Goal: Transaction & Acquisition: Purchase product/service

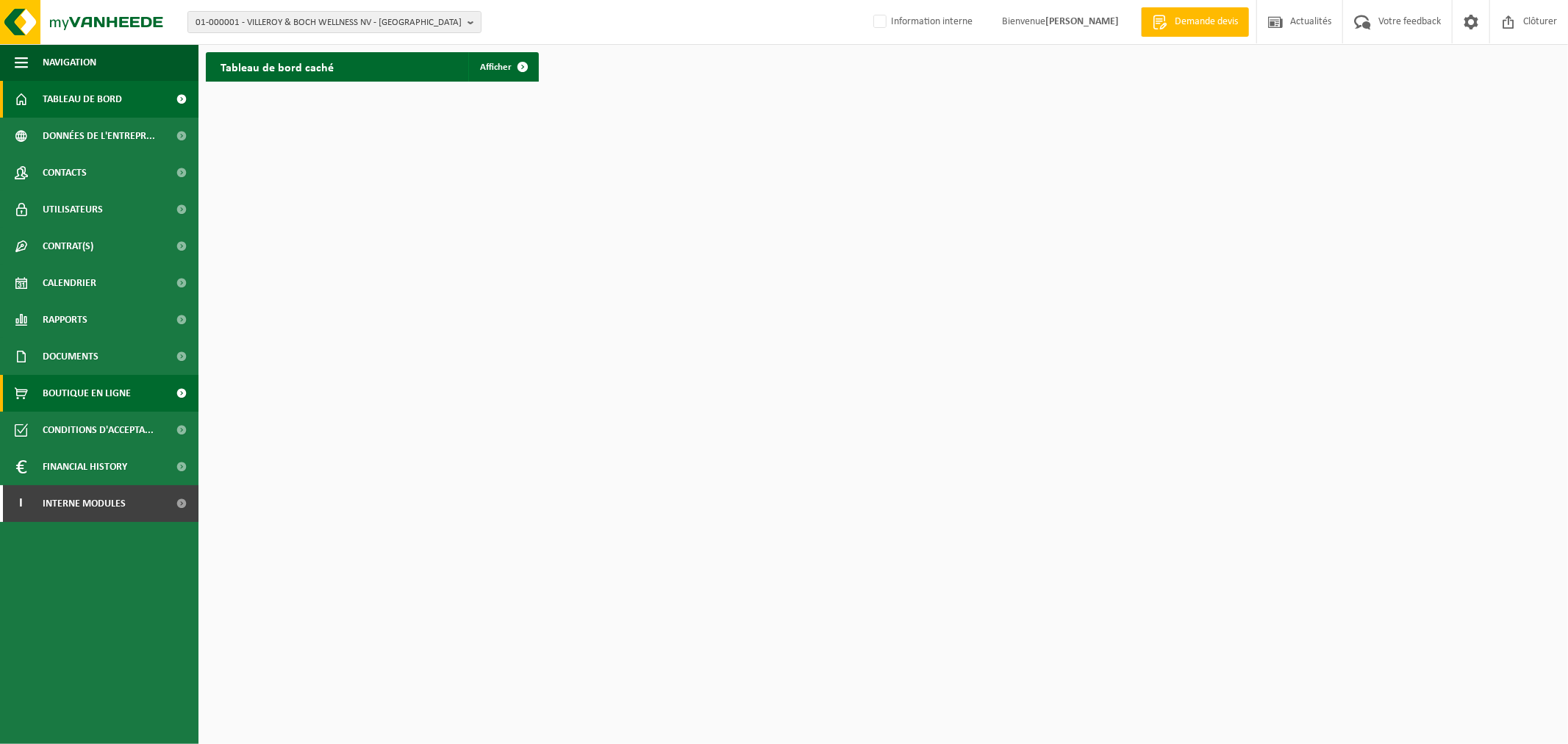
click at [103, 385] on span "Boutique en ligne" at bounding box center [87, 393] width 88 height 37
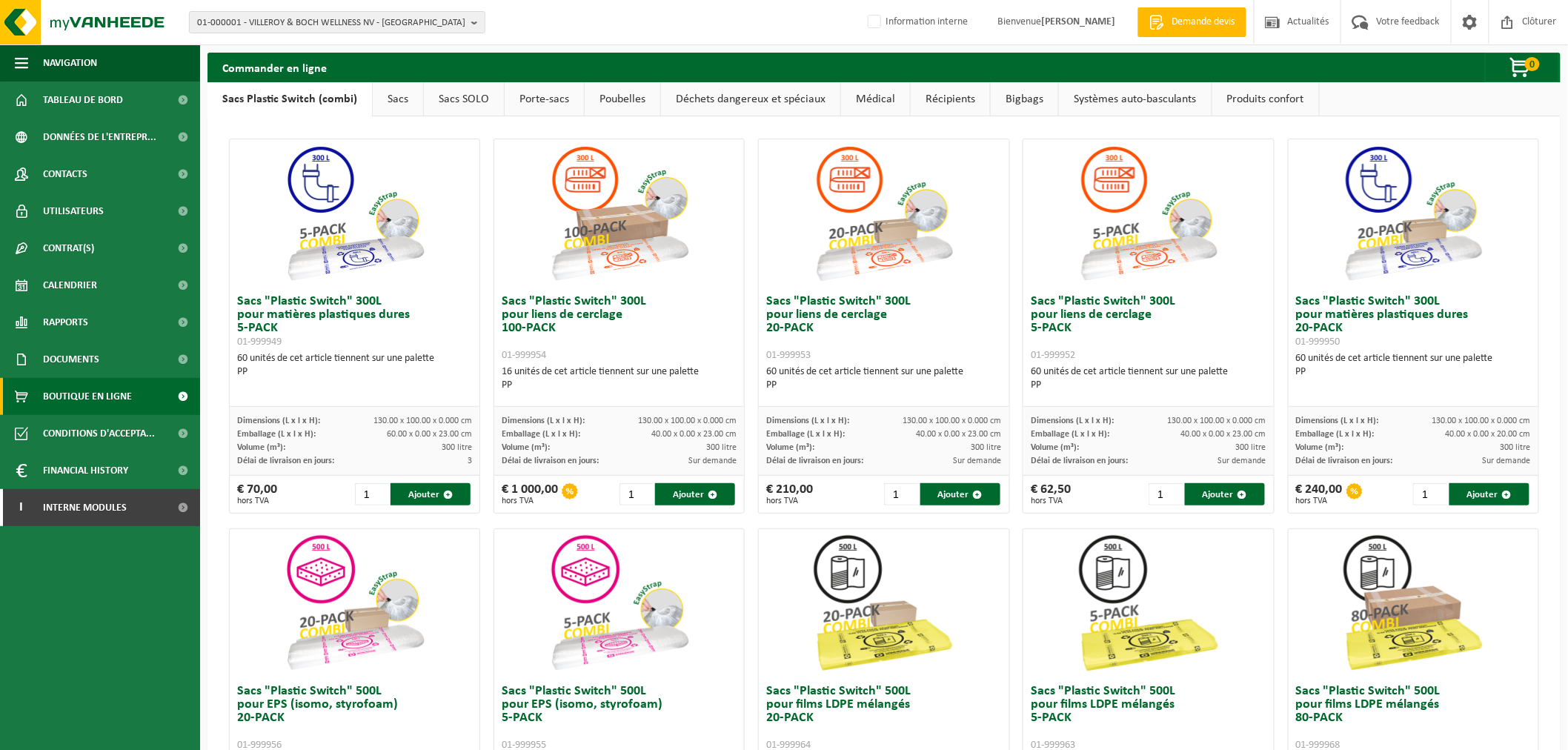
click at [609, 104] on link "Poubelles" at bounding box center [622, 98] width 76 height 34
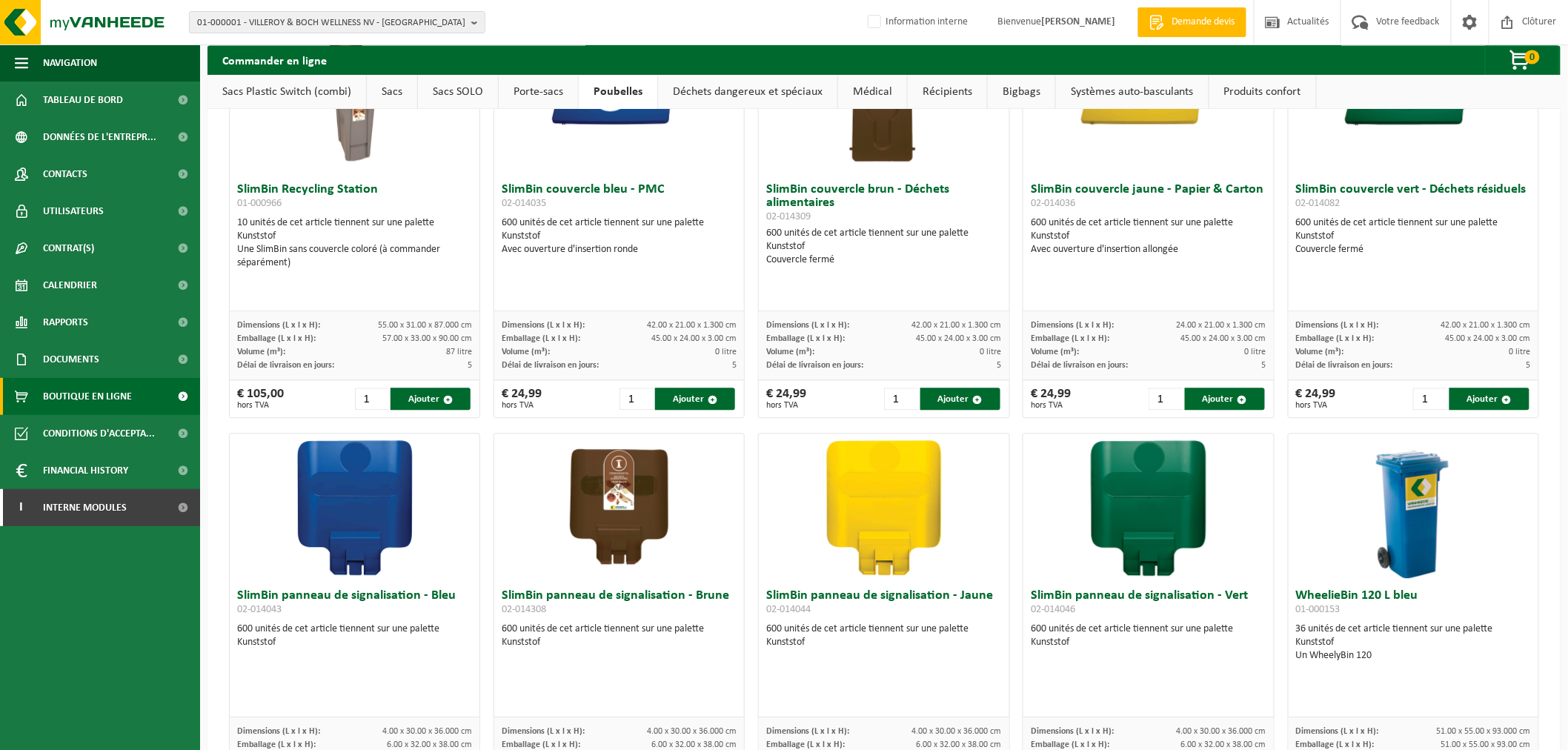
scroll to position [1729, 0]
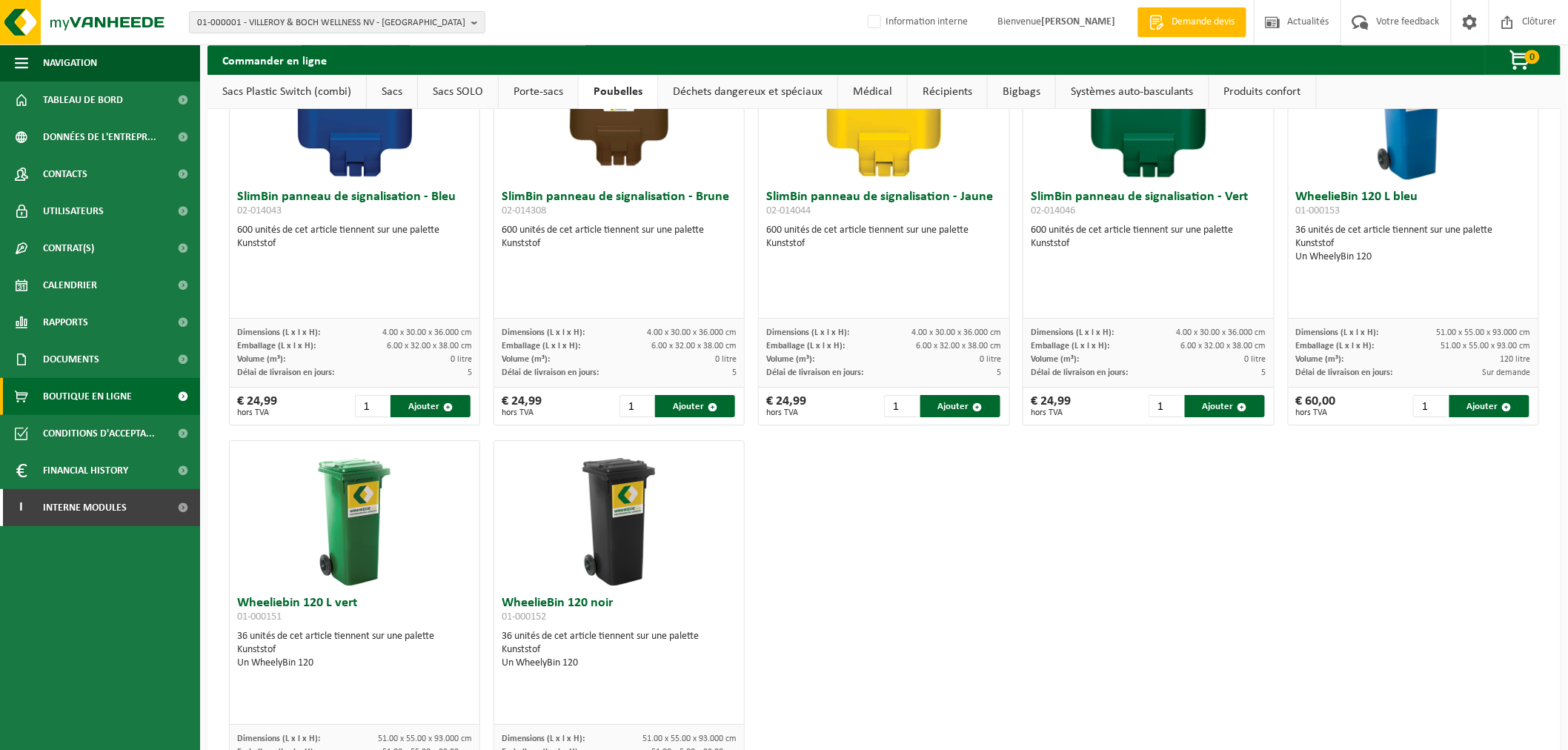
click at [699, 87] on link "Déchets dangereux et spéciaux" at bounding box center [747, 91] width 180 height 34
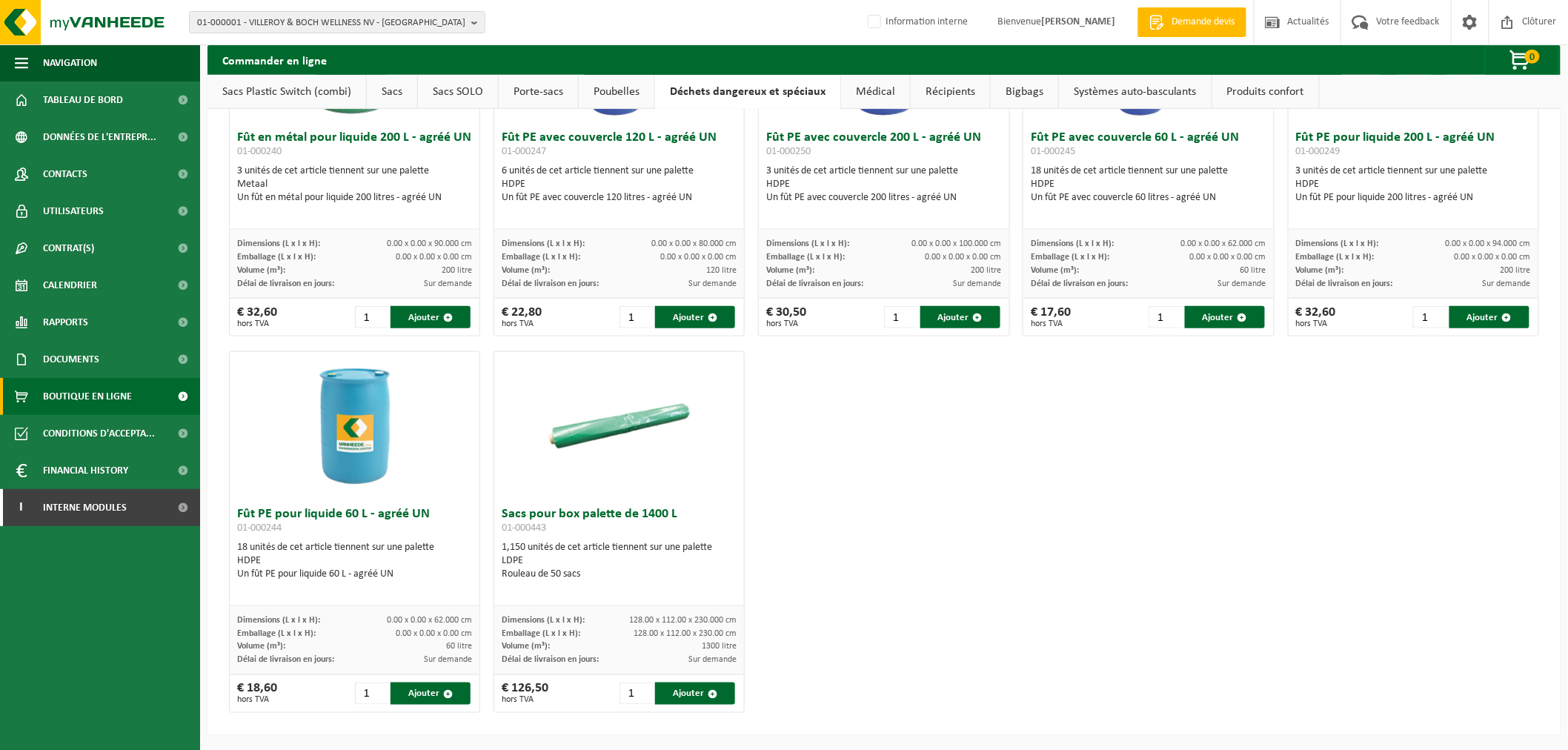
click at [881, 87] on link "Médical" at bounding box center [875, 91] width 69 height 34
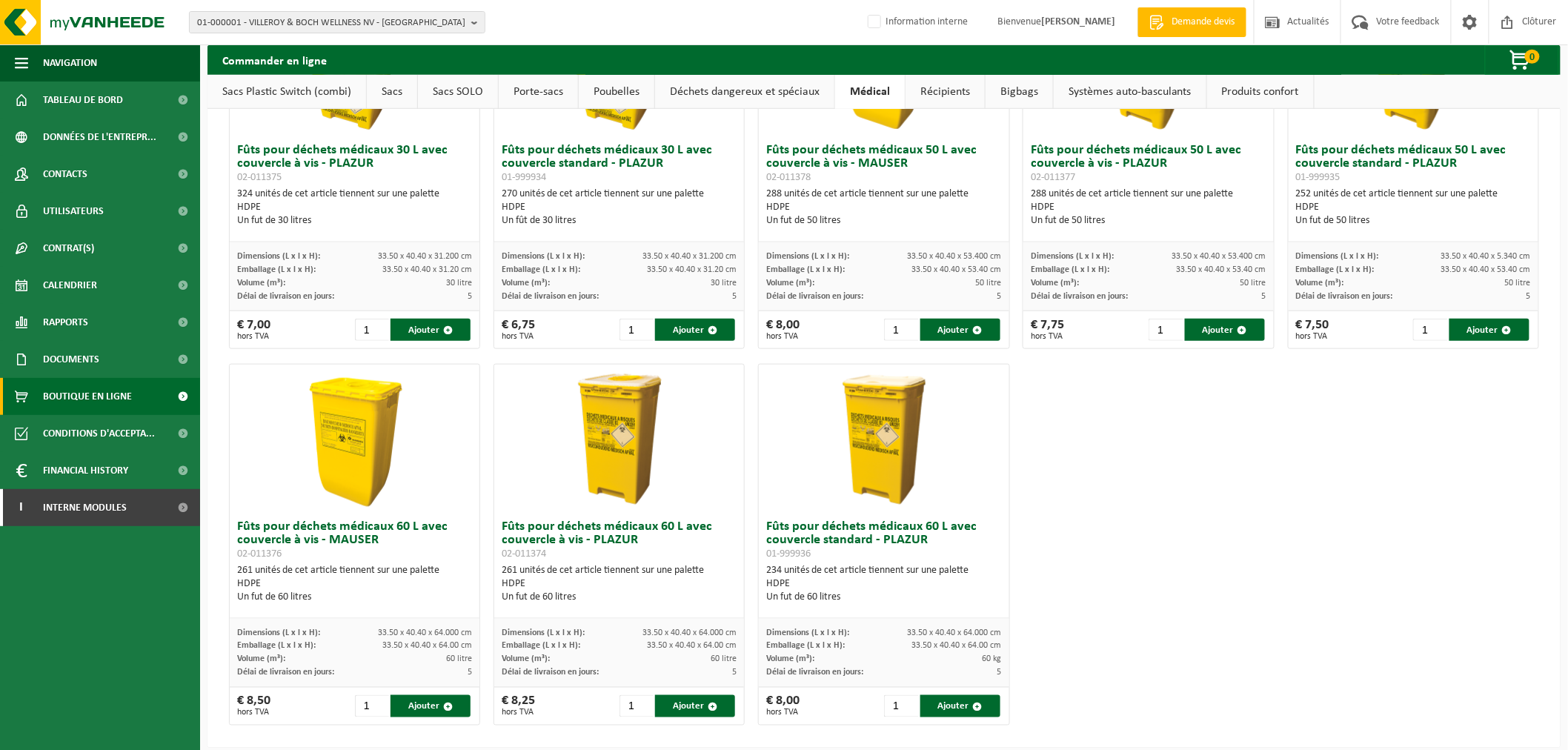
click at [959, 91] on link "Récipients" at bounding box center [945, 91] width 80 height 34
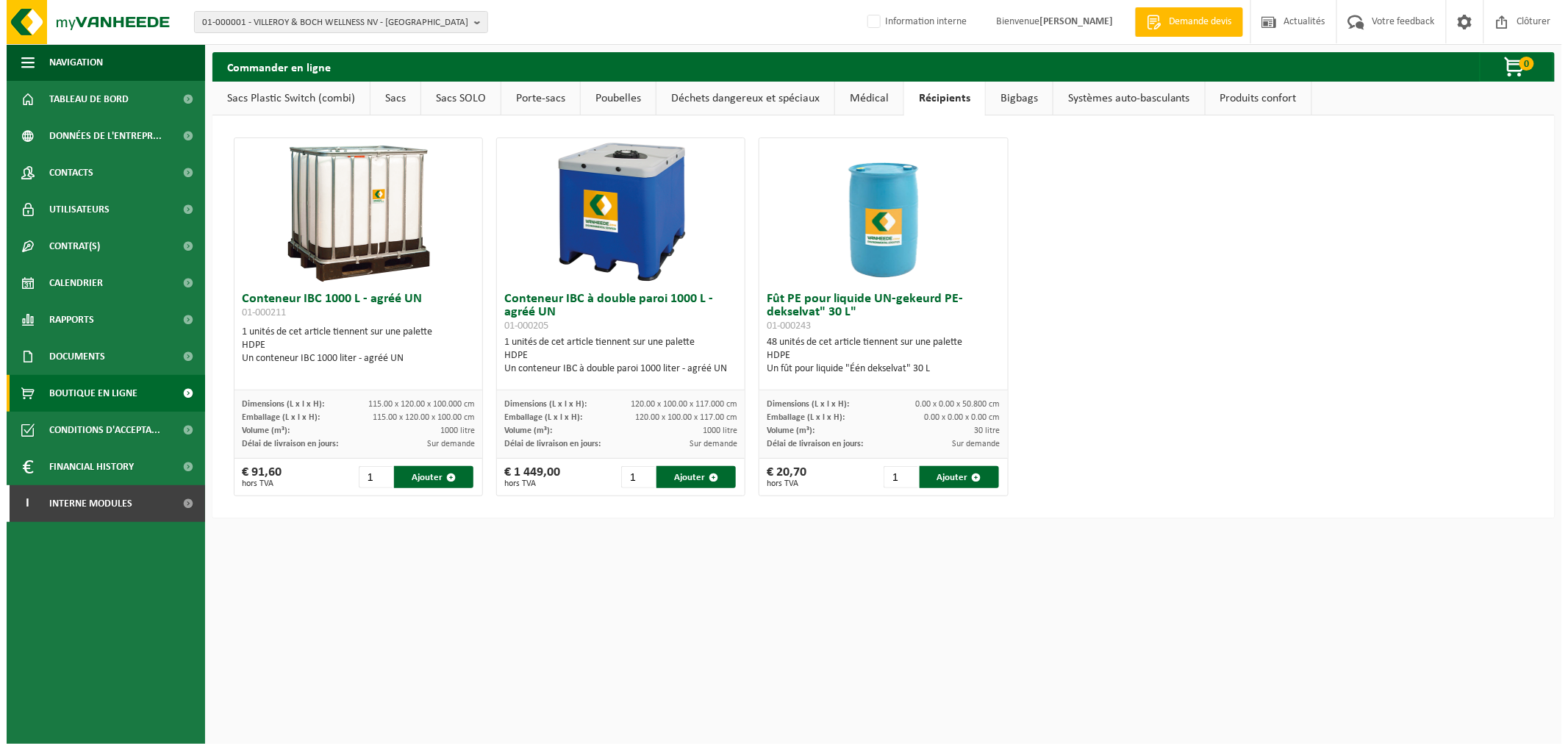
scroll to position [0, 0]
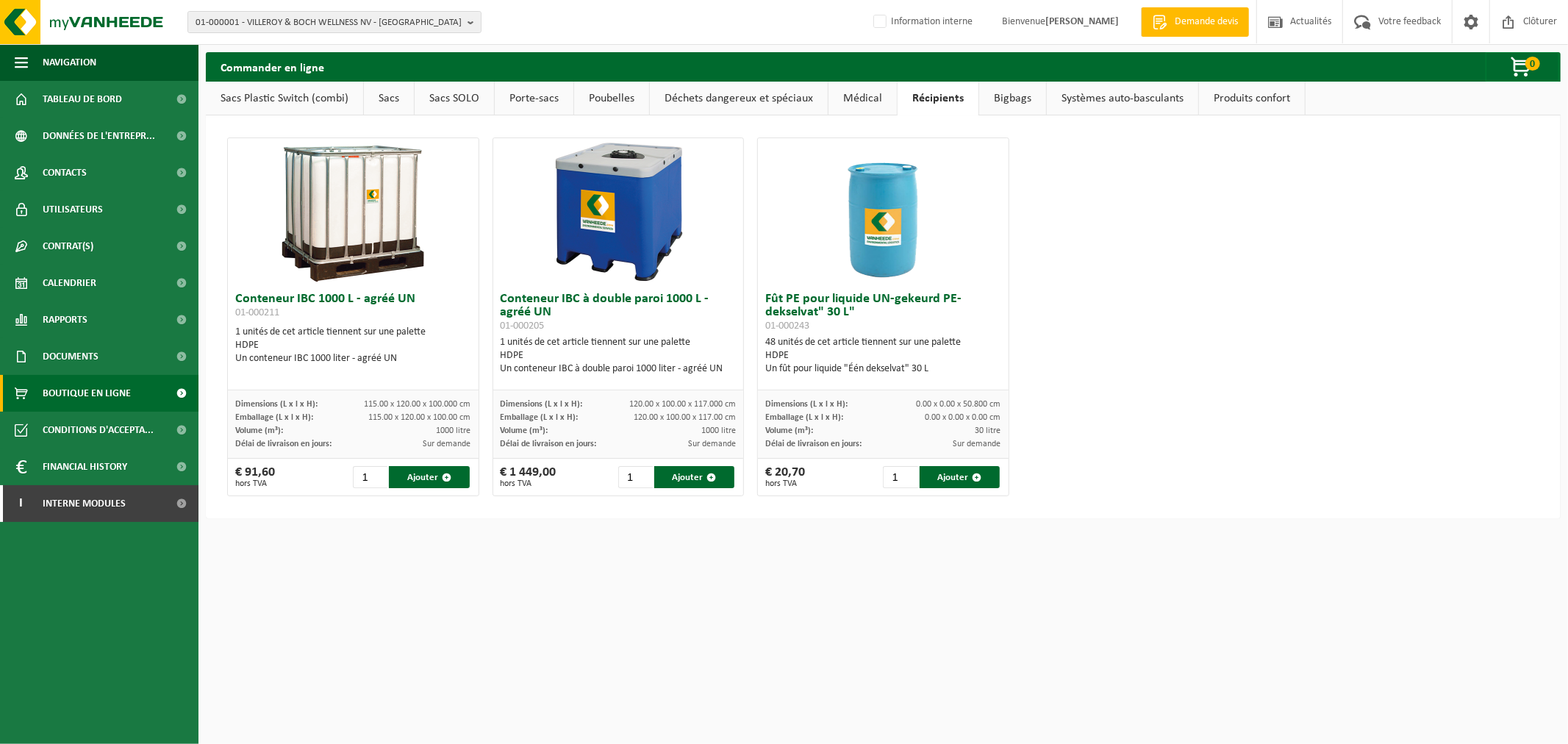
click at [1008, 96] on link "Bigbags" at bounding box center [1013, 98] width 67 height 34
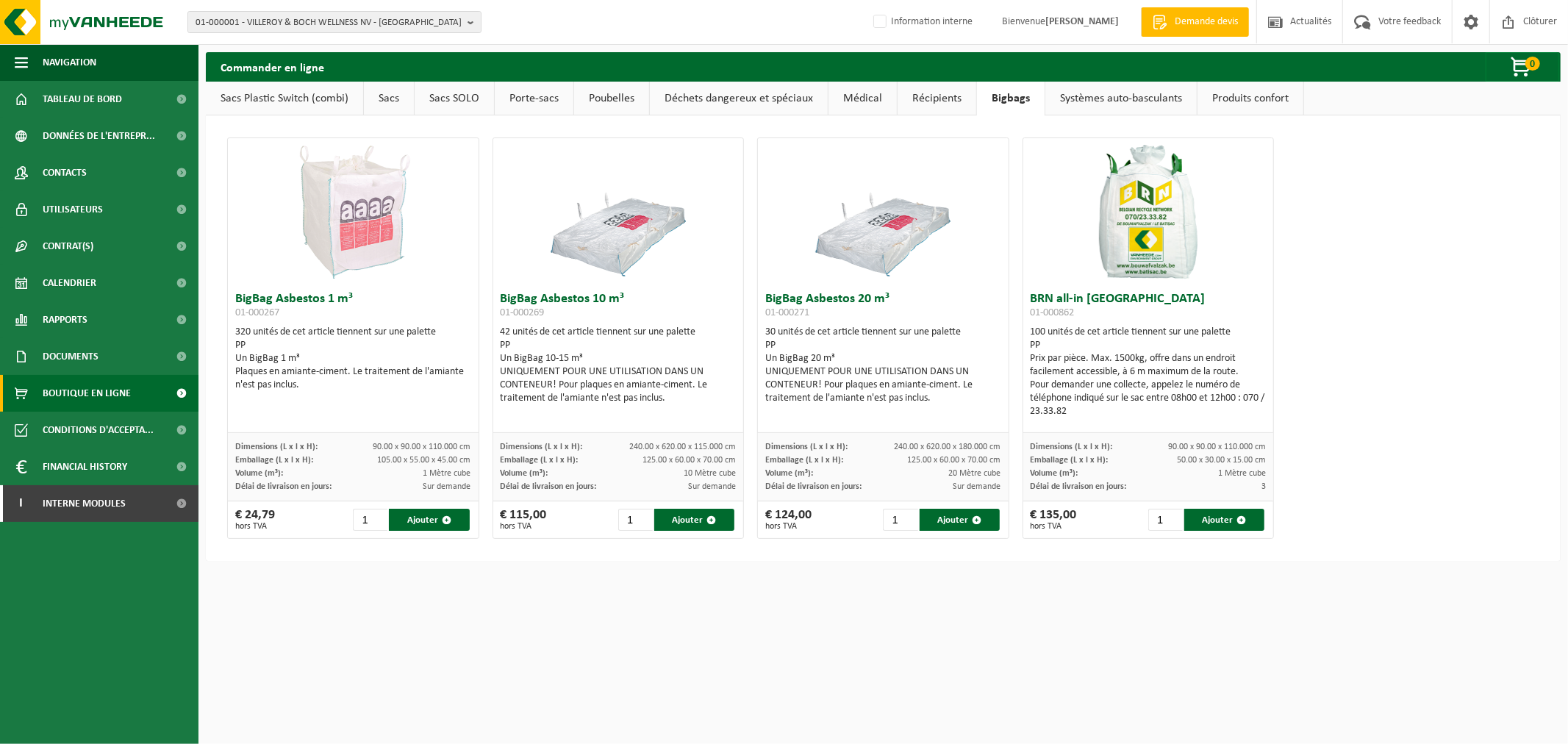
click at [1070, 99] on link "Systèmes auto-basculants" at bounding box center [1121, 98] width 152 height 34
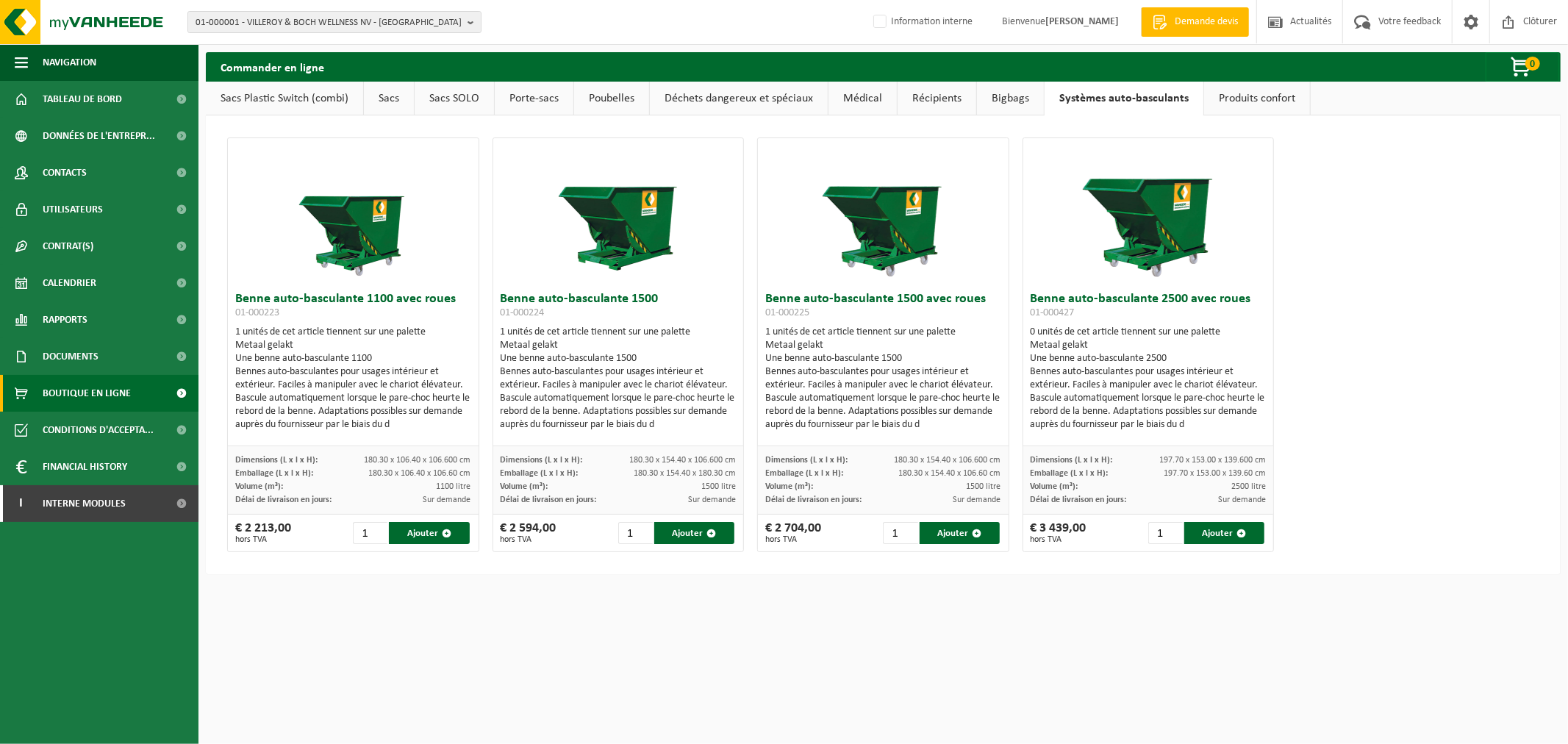
click at [1290, 99] on link "Produits confort" at bounding box center [1256, 98] width 105 height 34
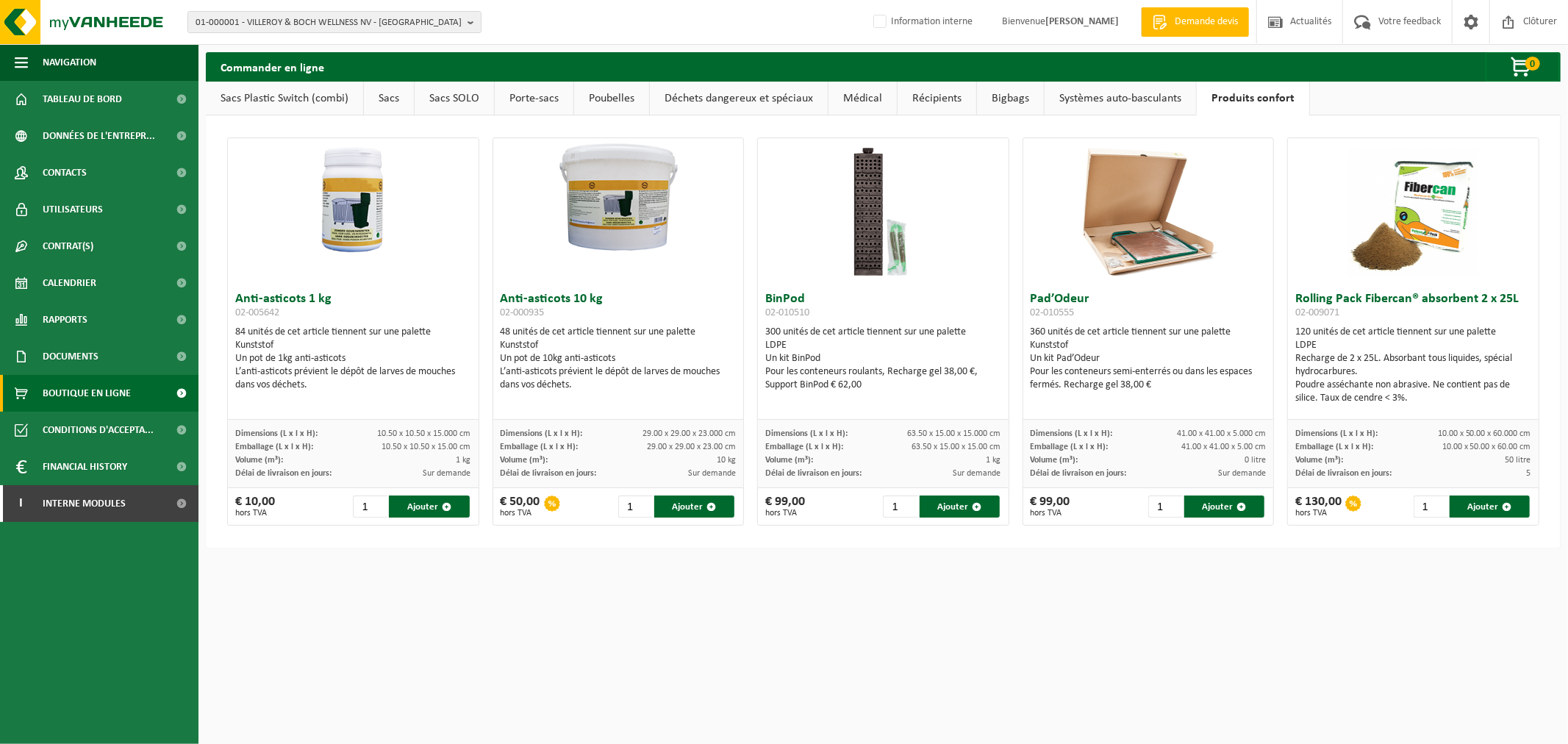
click at [830, 635] on html "01-000001 - VILLEROY & BOCH WELLNESS NV - [GEOGRAPHIC_DATA] 01-000001 - VILLERO…" at bounding box center [784, 372] width 1568 height 744
